Goal: Task Accomplishment & Management: Manage account settings

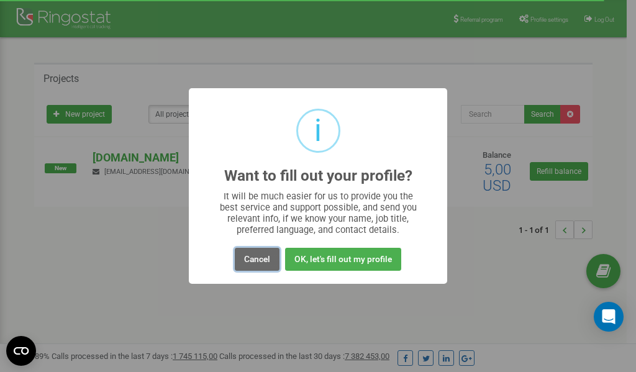
click at [255, 261] on button "Cancel" at bounding box center [257, 259] width 45 height 23
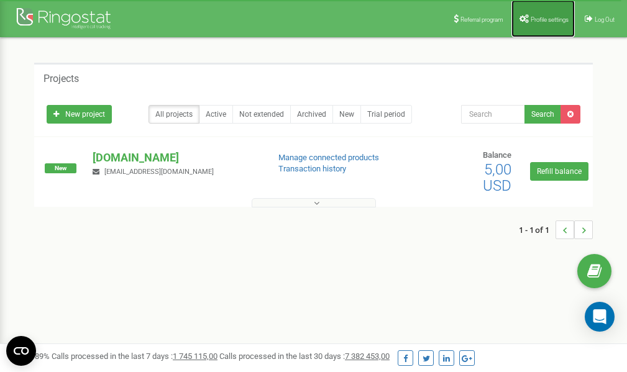
click at [530, 18] on span "Profile settings" at bounding box center [549, 19] width 38 height 7
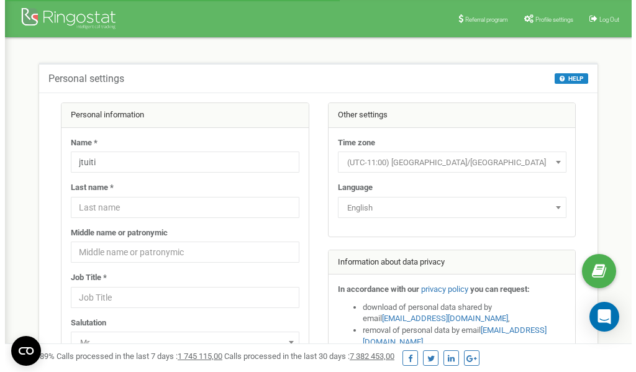
scroll to position [62, 0]
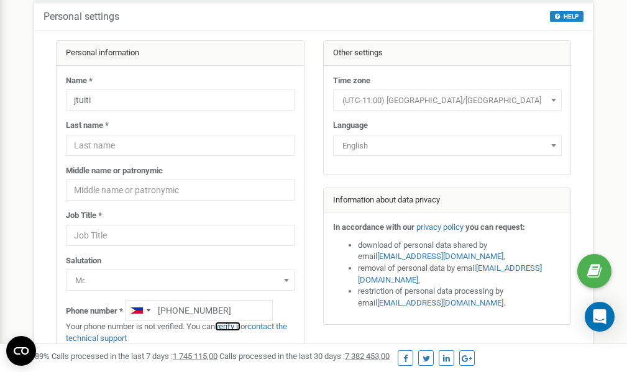
click at [233, 326] on link "verify it" at bounding box center [227, 326] width 25 height 9
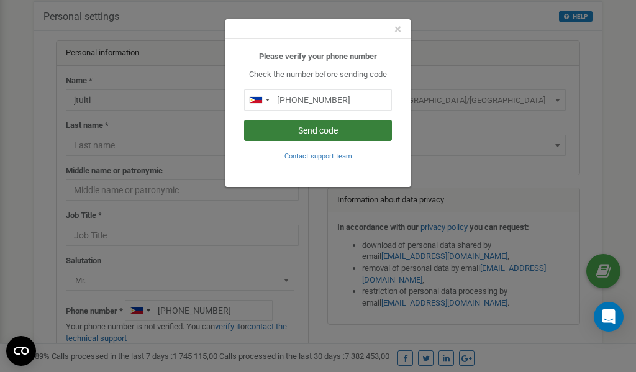
click at [316, 129] on button "Send code" at bounding box center [318, 130] width 148 height 21
